Goal: Find specific page/section: Find specific page/section

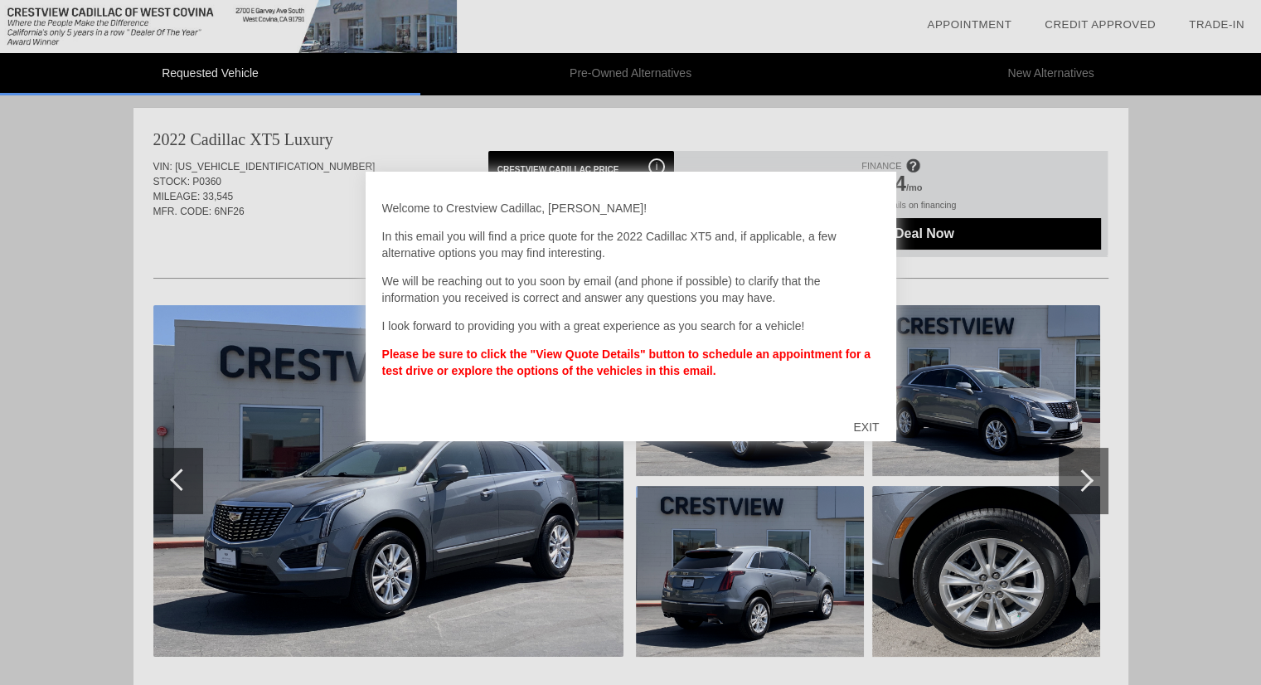
click at [861, 425] on div "EXIT" at bounding box center [865, 427] width 59 height 50
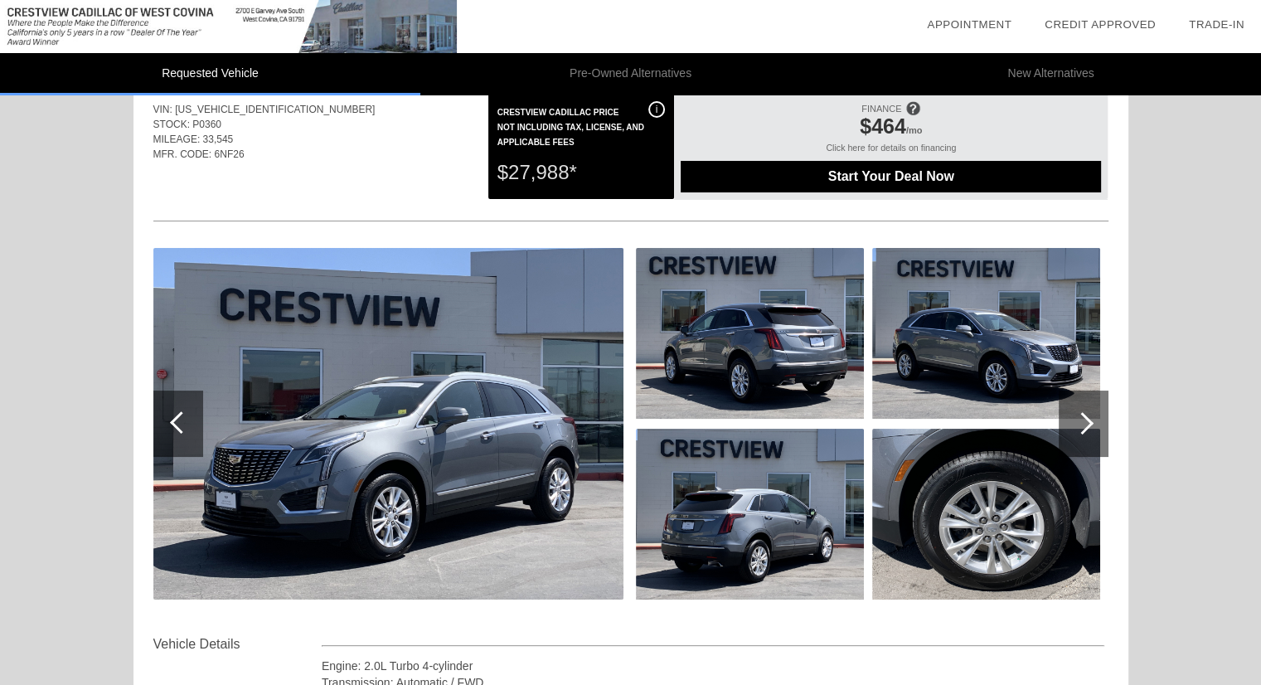
scroll to position [20, 0]
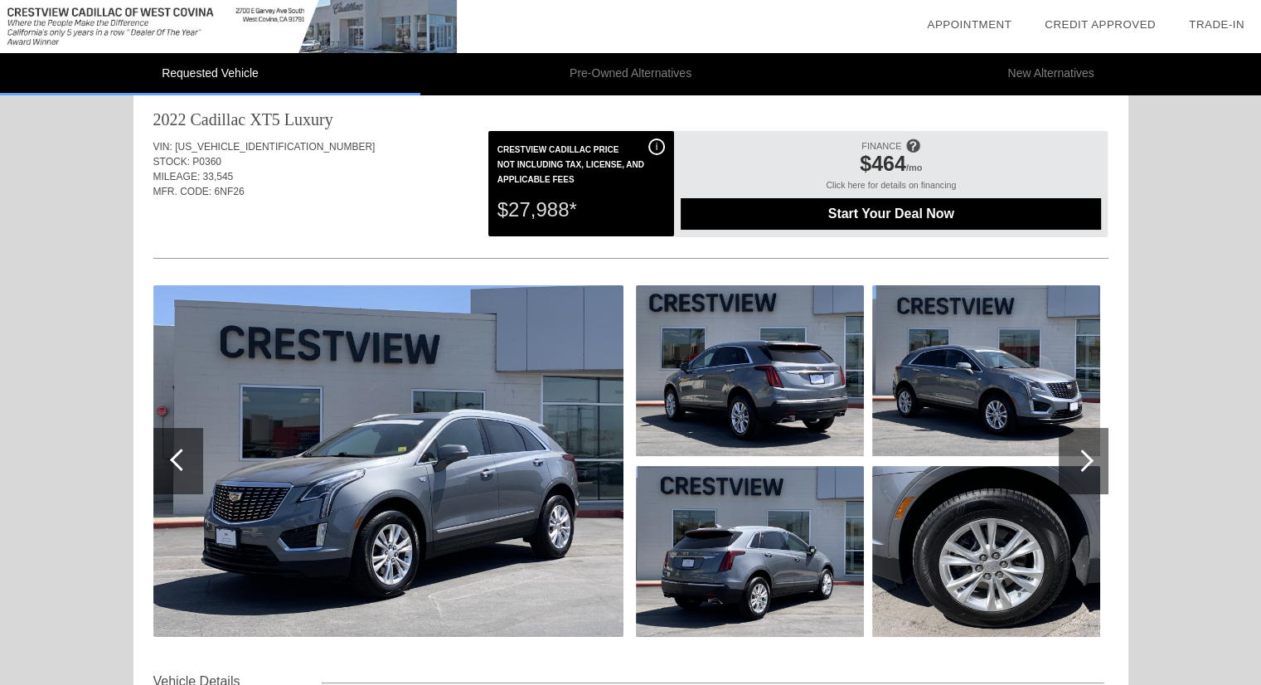
click at [370, 472] on img at bounding box center [388, 460] width 470 height 351
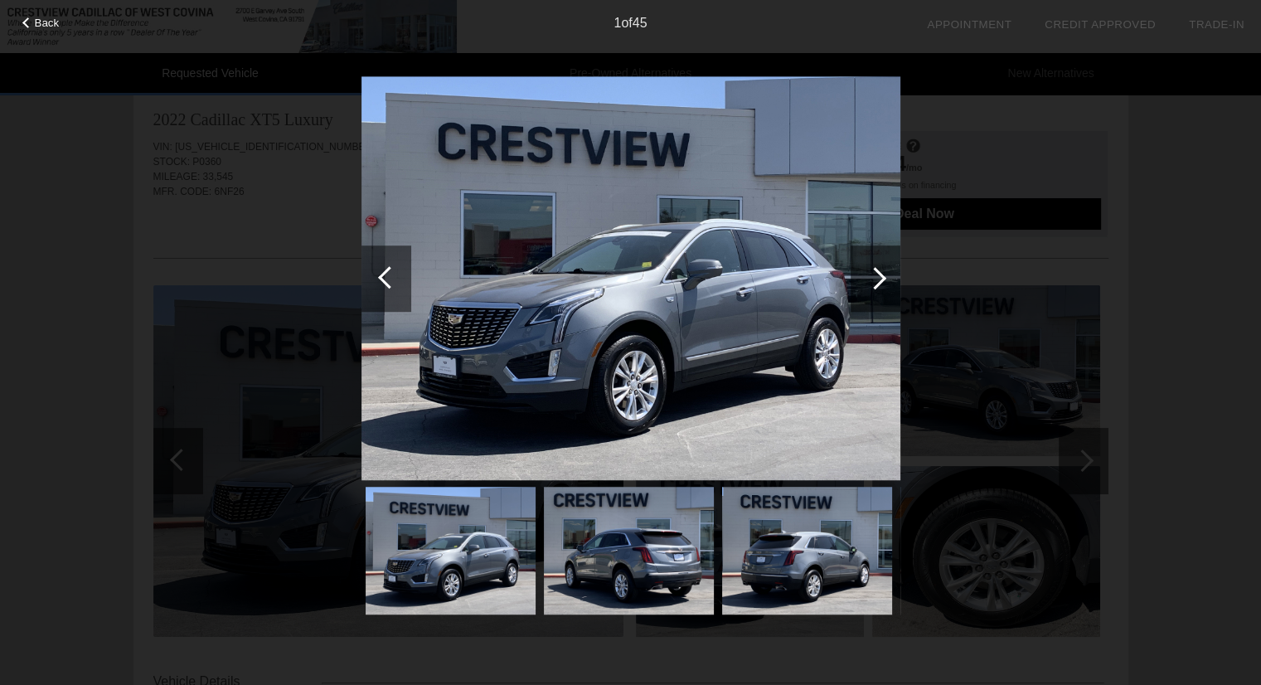
click at [879, 275] on div at bounding box center [875, 278] width 22 height 22
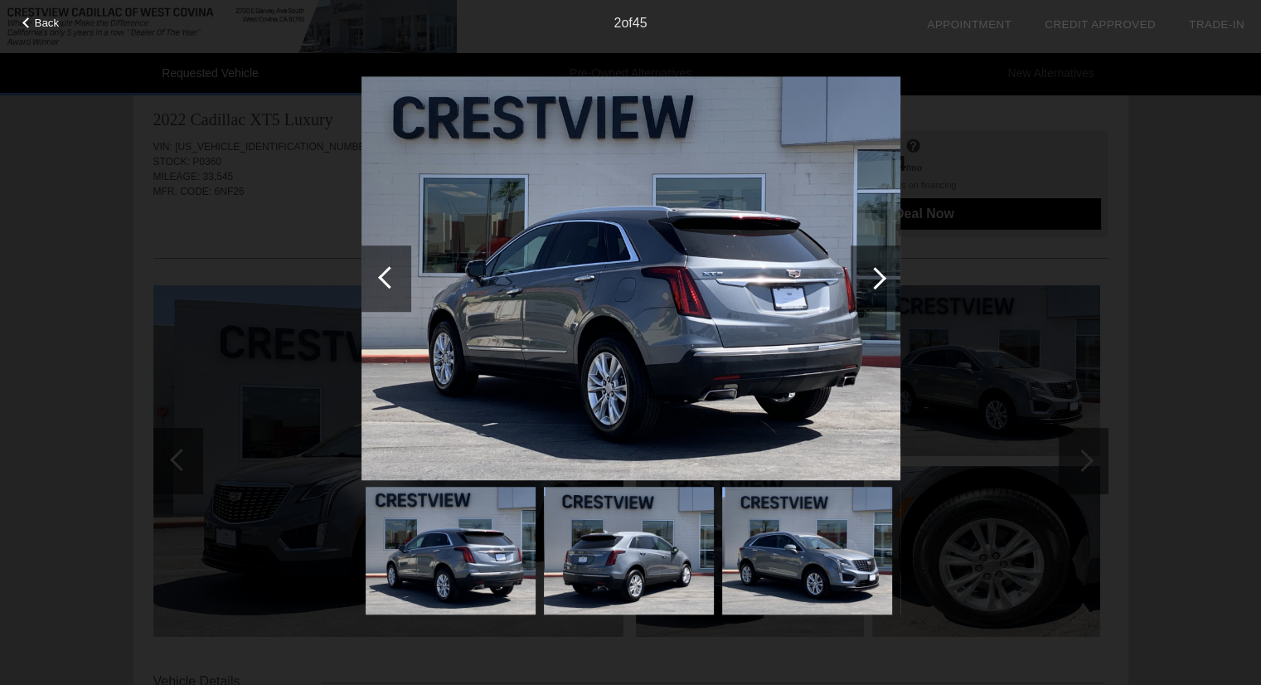
click at [879, 275] on div at bounding box center [875, 278] width 22 height 22
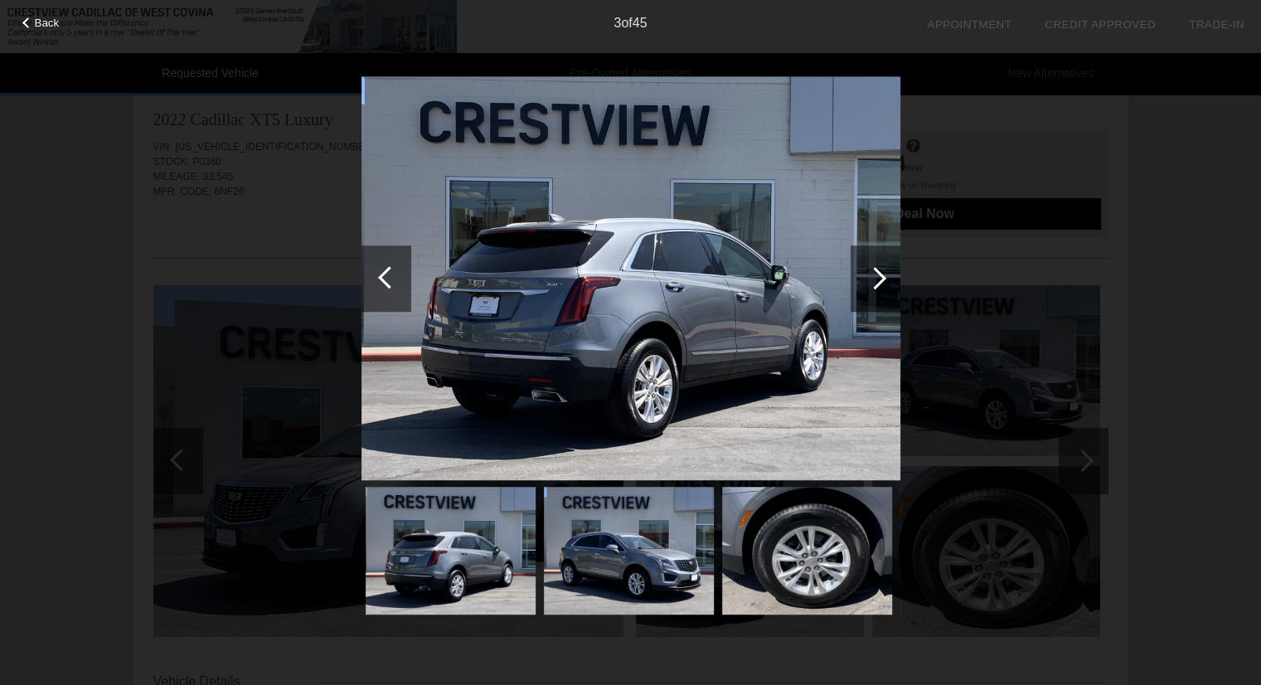
click at [879, 275] on div at bounding box center [875, 278] width 22 height 22
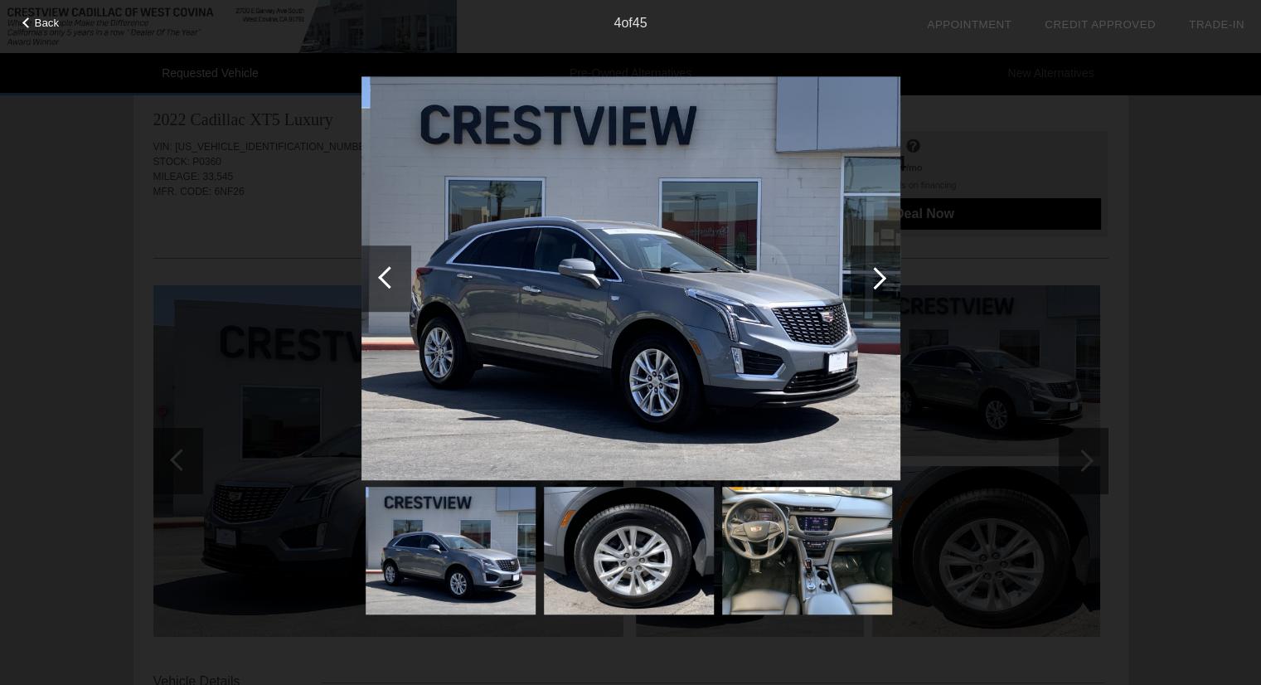
click at [879, 275] on div at bounding box center [875, 278] width 22 height 22
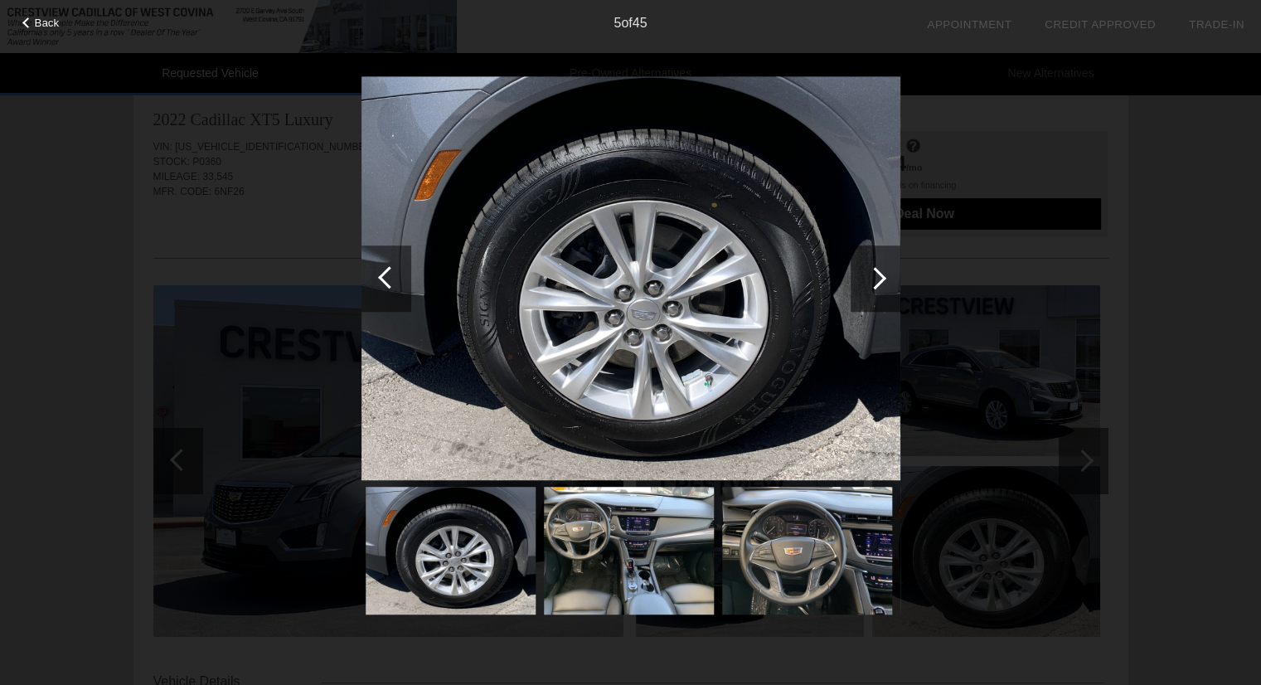
click at [879, 275] on div at bounding box center [875, 278] width 22 height 22
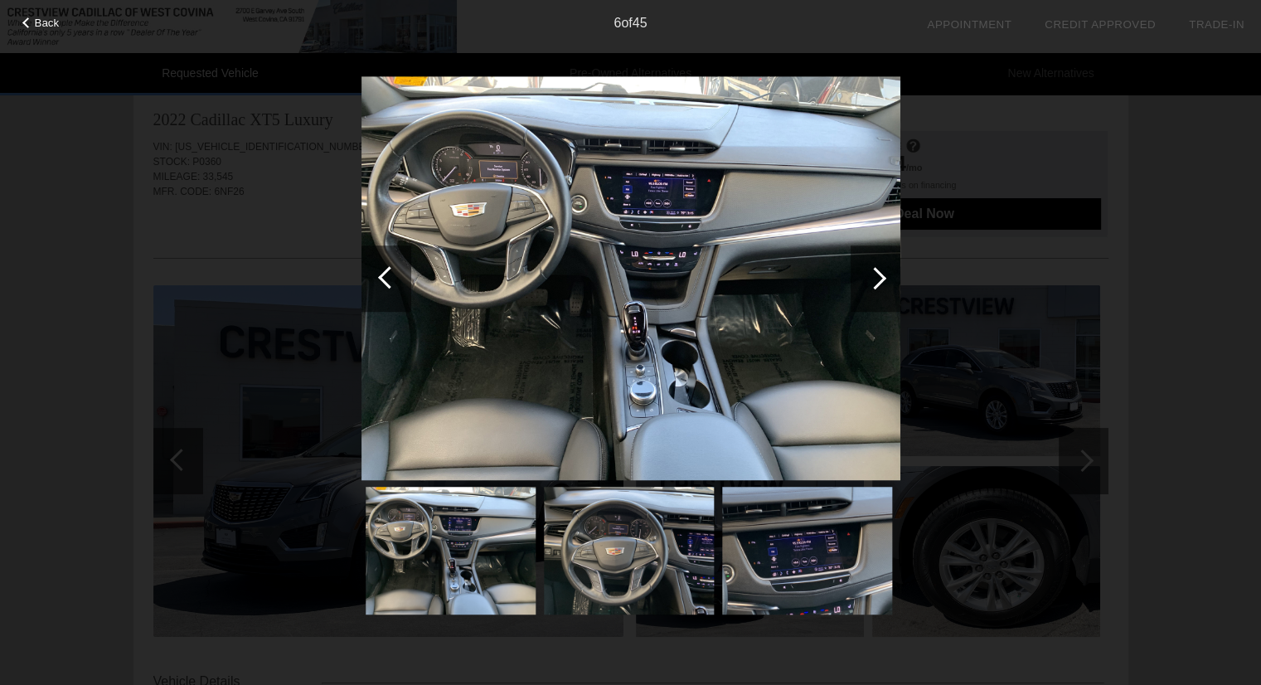
click at [879, 275] on div at bounding box center [875, 278] width 22 height 22
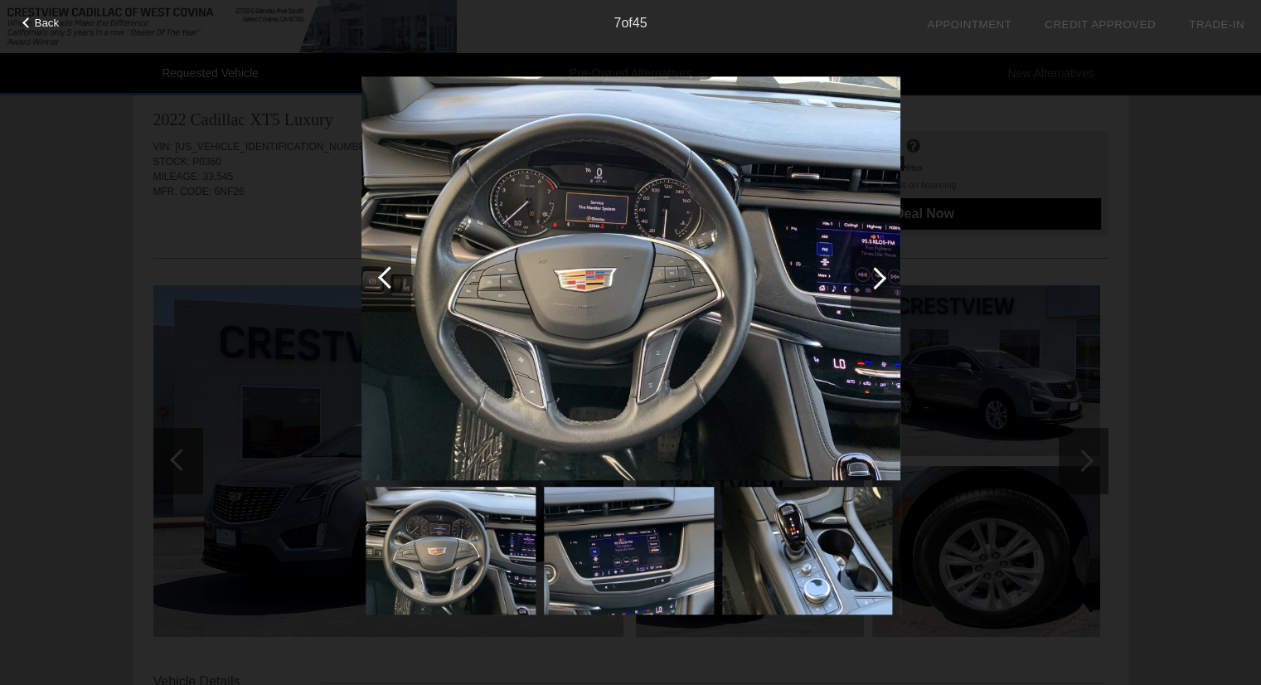
click at [879, 275] on div at bounding box center [875, 278] width 22 height 22
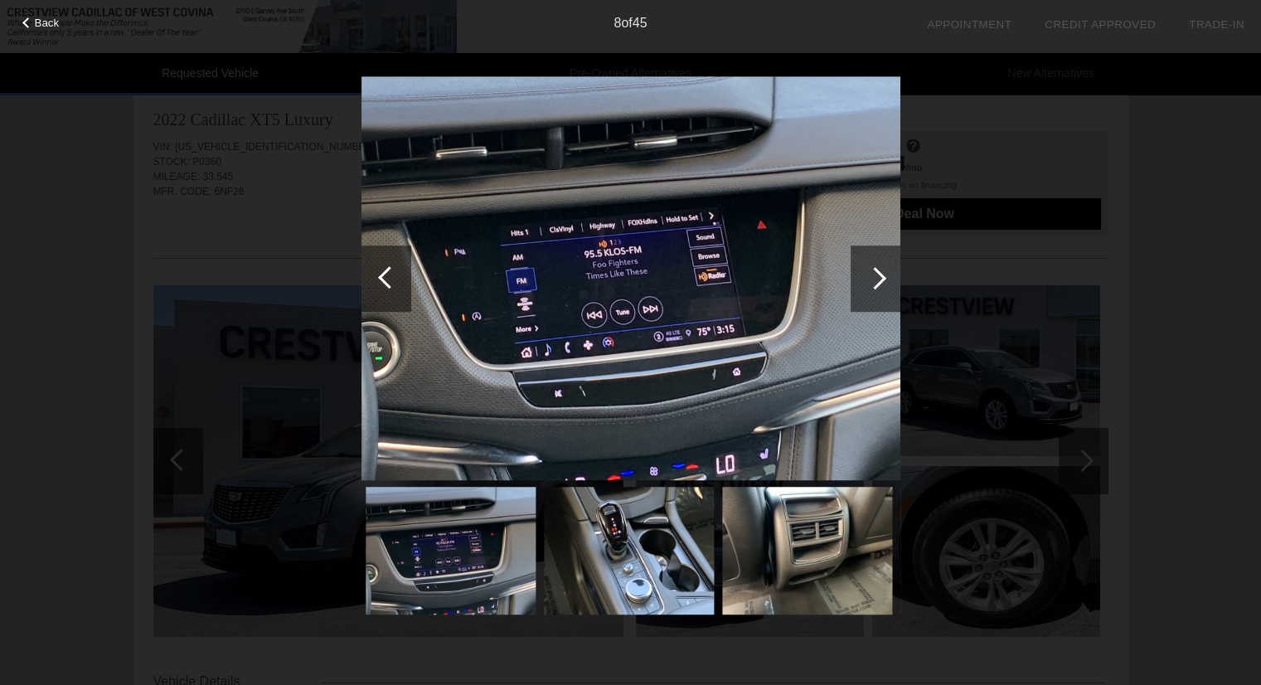
click at [879, 275] on div at bounding box center [875, 278] width 22 height 22
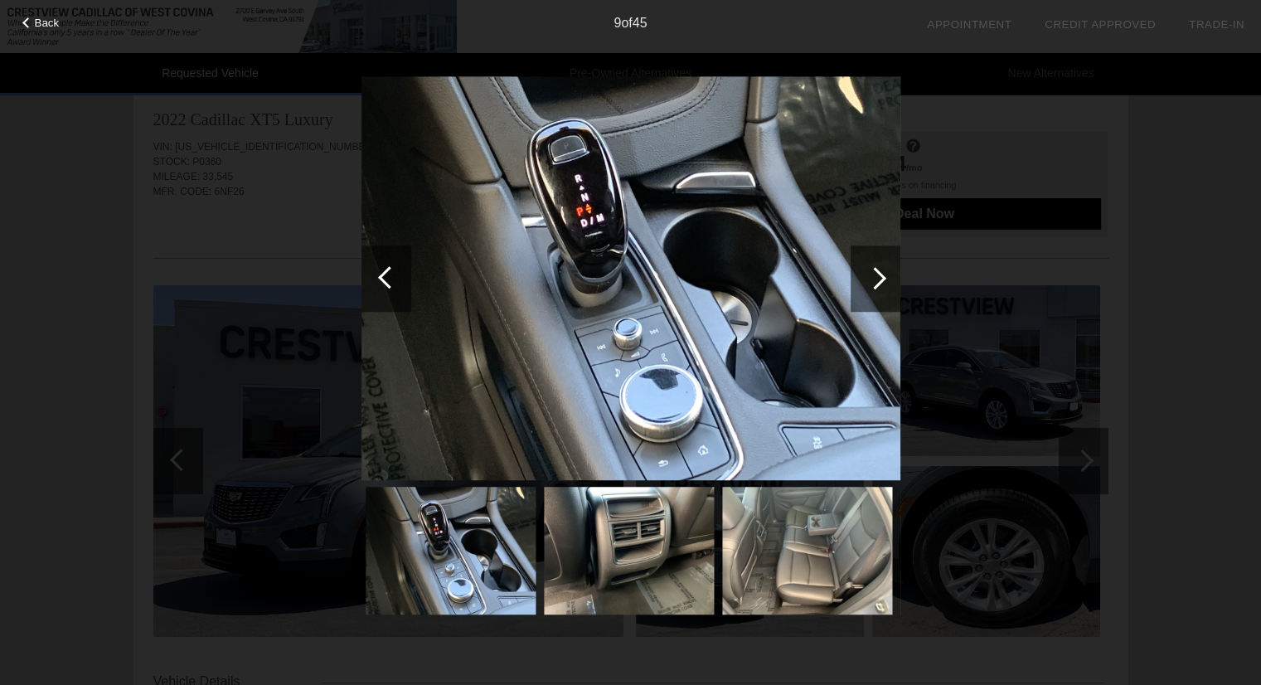
click at [29, 17] on div "Back" at bounding box center [41, 21] width 83 height 8
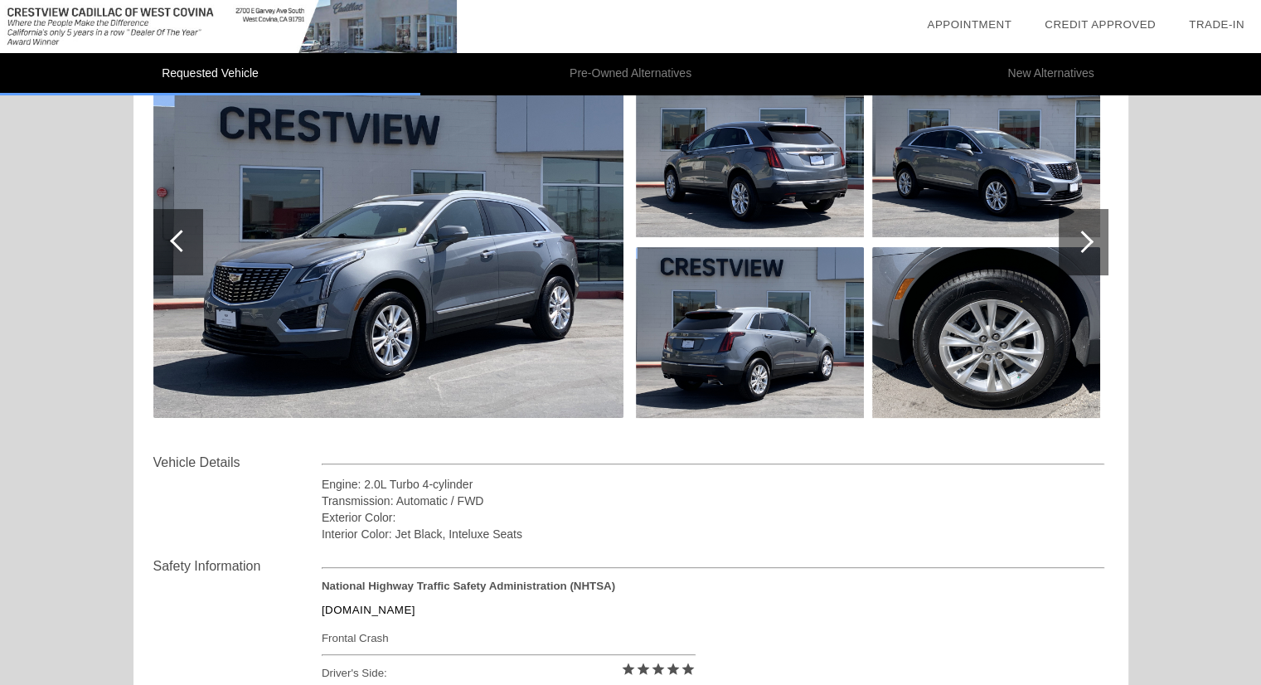
scroll to position [269, 0]
